Goal: Transaction & Acquisition: Download file/media

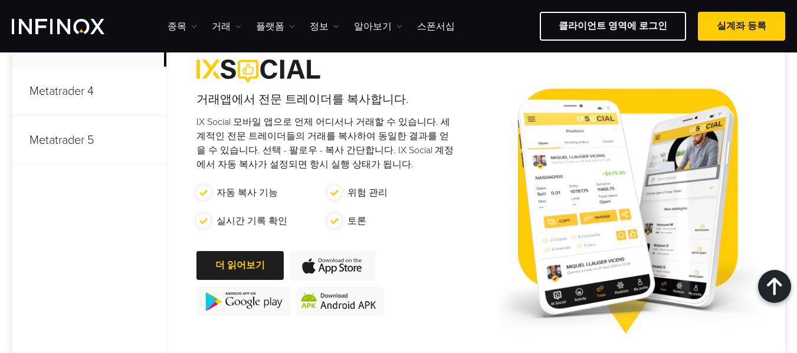
click at [80, 141] on p "Metatrader 5" at bounding box center [89, 140] width 155 height 49
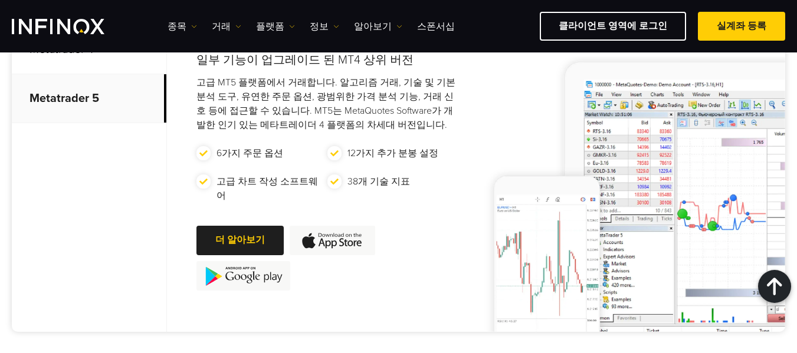
scroll to position [708, 0]
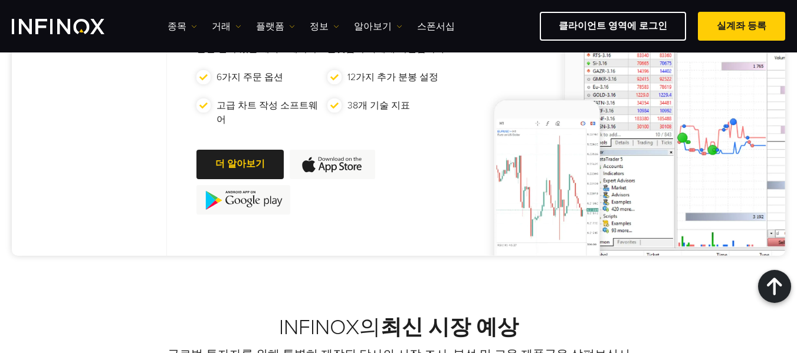
click at [232, 198] on img at bounding box center [243, 199] width 94 height 29
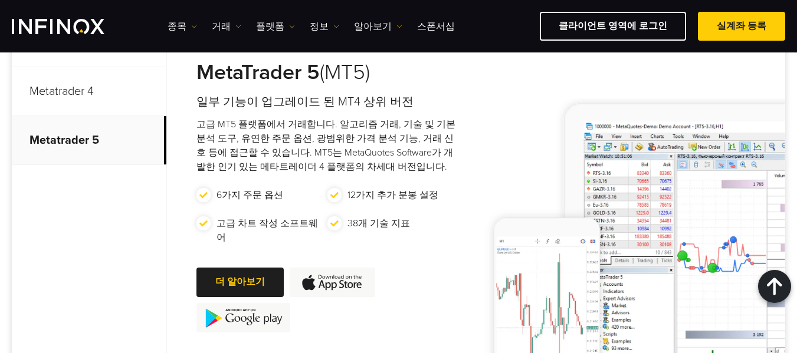
click at [287, 91] on div "MetaTrader 5 (MT5) 일부 기능이 업그레이드 된 MT4 상위 버전 고급 MT5 플랫폼에서 거래합니다. 알고리즘 거래, 기술 및 기…" at bounding box center [315, 196] width 297 height 356
click at [47, 141] on p "Metatrader 5" at bounding box center [89, 140] width 155 height 49
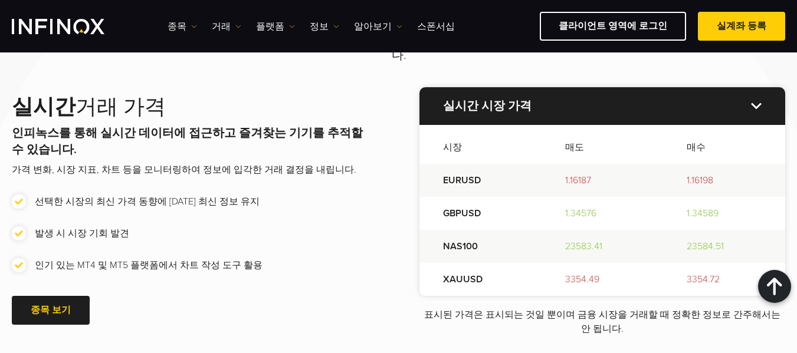
scroll to position [1770, 0]
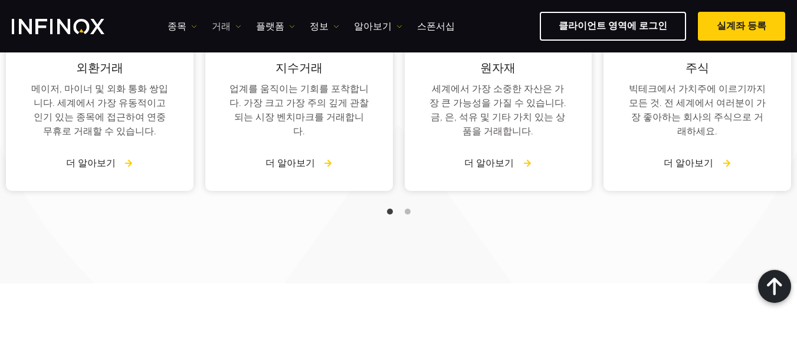
click at [219, 29] on link "거래" at bounding box center [226, 26] width 29 height 14
click at [269, 28] on link "플랫폼" at bounding box center [275, 26] width 39 height 14
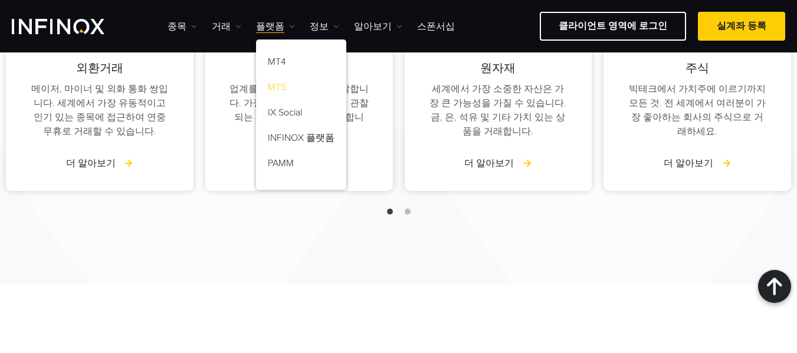
click at [277, 86] on link "MT5" at bounding box center [301, 89] width 90 height 25
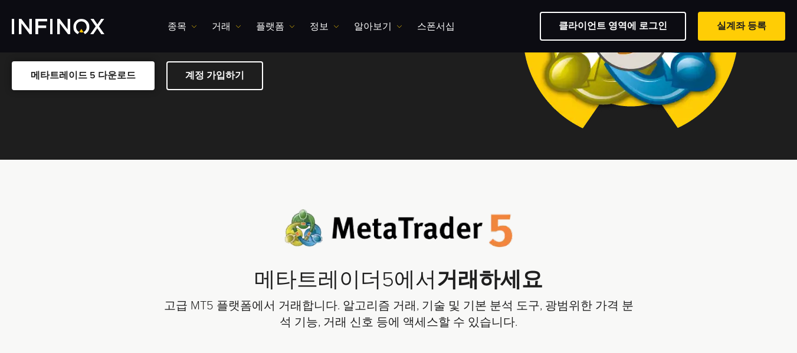
click at [87, 74] on link "메타트레이드 5 다운로드" at bounding box center [83, 75] width 143 height 29
